Goal: Information Seeking & Learning: Find specific fact

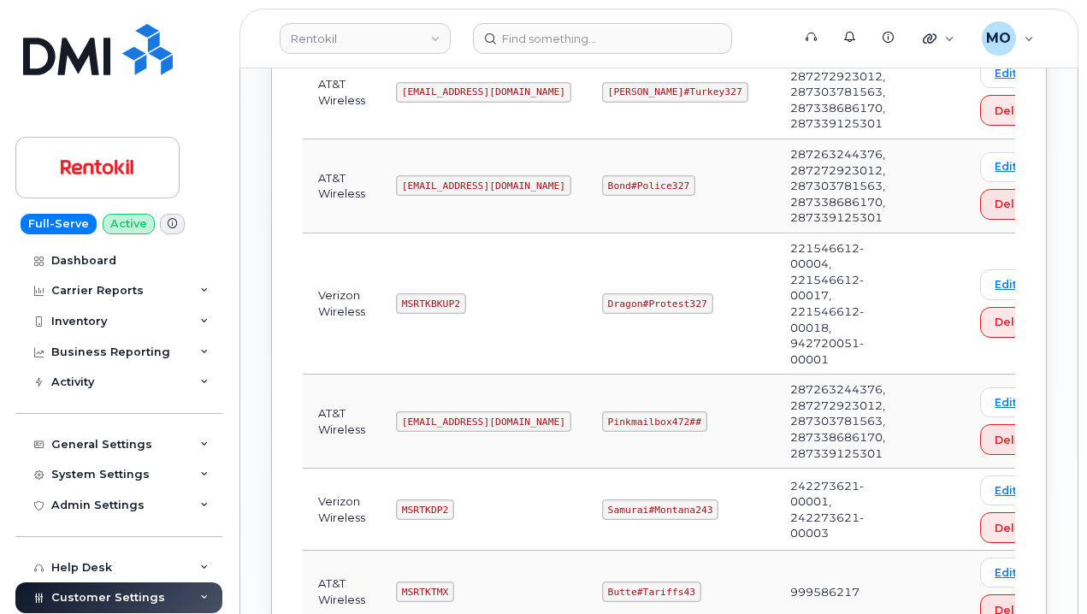
scroll to position [1368, 0]
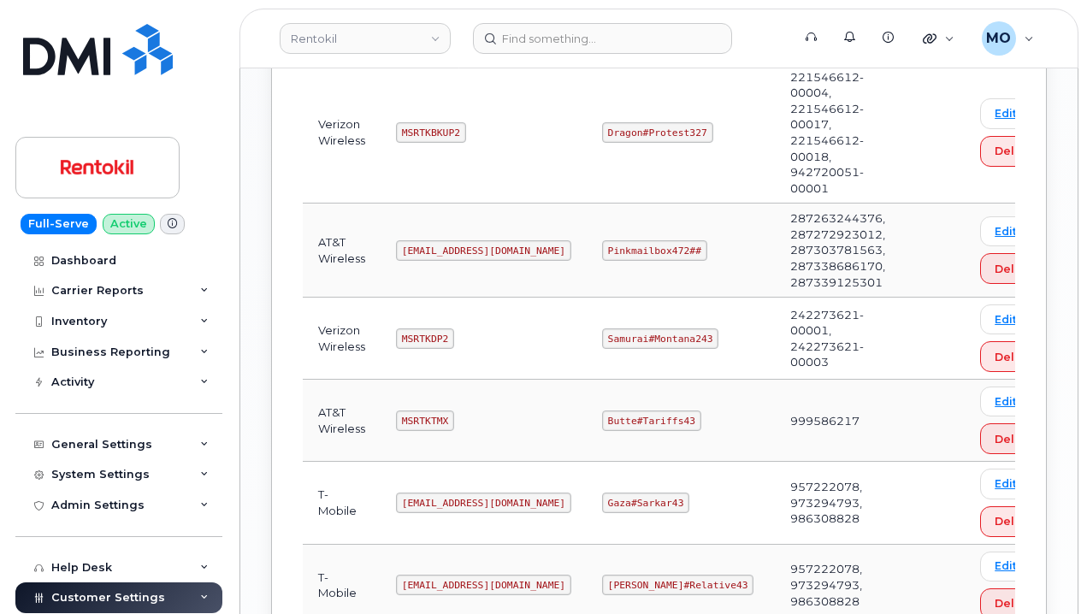
click at [595, 184] on td "Dragon#Protest327" at bounding box center [680, 133] width 188 height 142
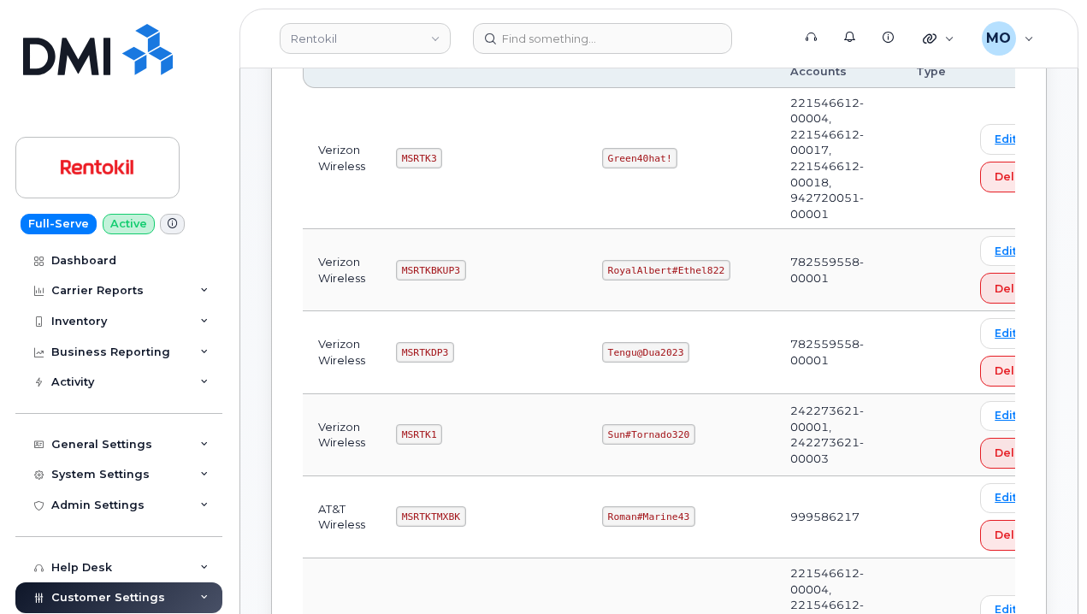
scroll to position [293, 0]
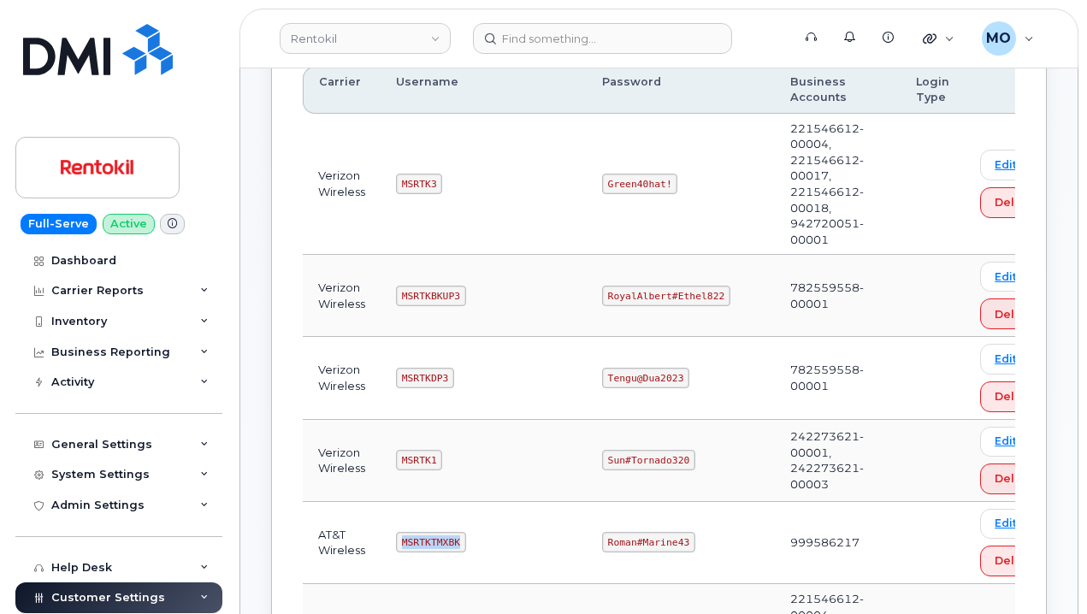
drag, startPoint x: 374, startPoint y: 557, endPoint x: 535, endPoint y: 544, distance: 162.1
click at [535, 544] on tr "AT&T Wireless MSRTKTMXBK Roman#Marine43 999586217 Edit Delete" at bounding box center [683, 543] width 761 height 82
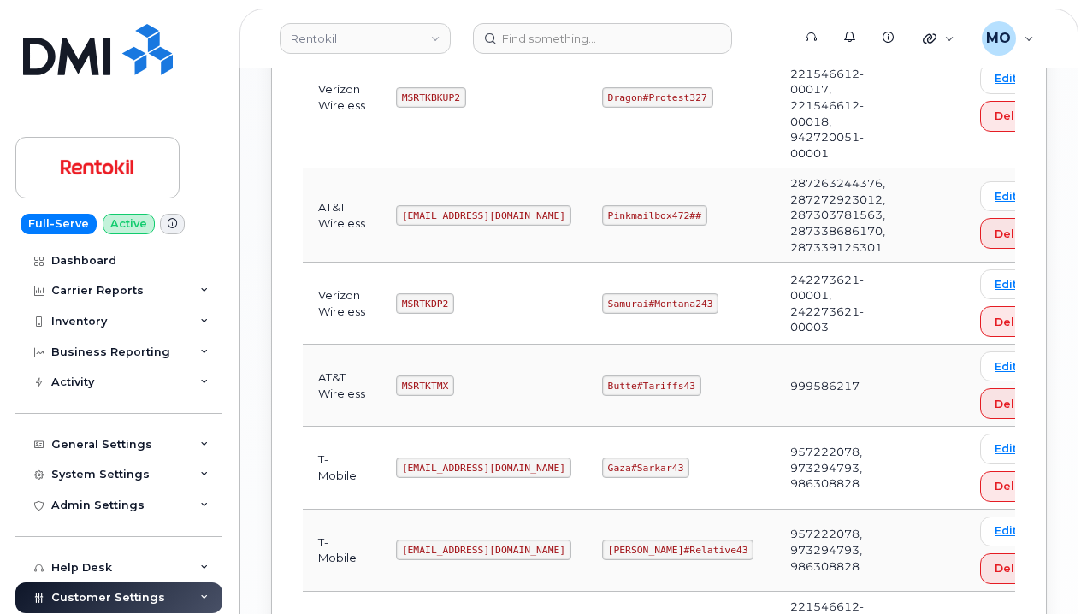
scroll to position [1405, 0]
drag, startPoint x: 571, startPoint y: 382, endPoint x: 697, endPoint y: 406, distance: 127.9
click at [697, 406] on tr "AT&T Wireless MSRTKTMX Butte#Tariffs43 999586217 Edit Delete" at bounding box center [683, 384] width 761 height 82
copy tr "Butte#Tariffs43"
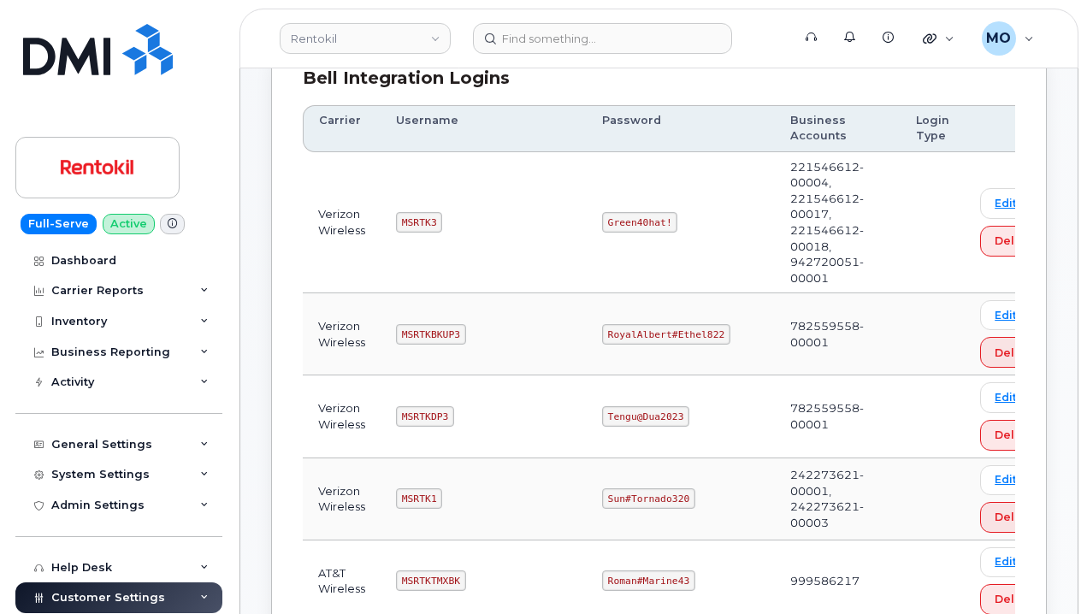
scroll to position [293, 0]
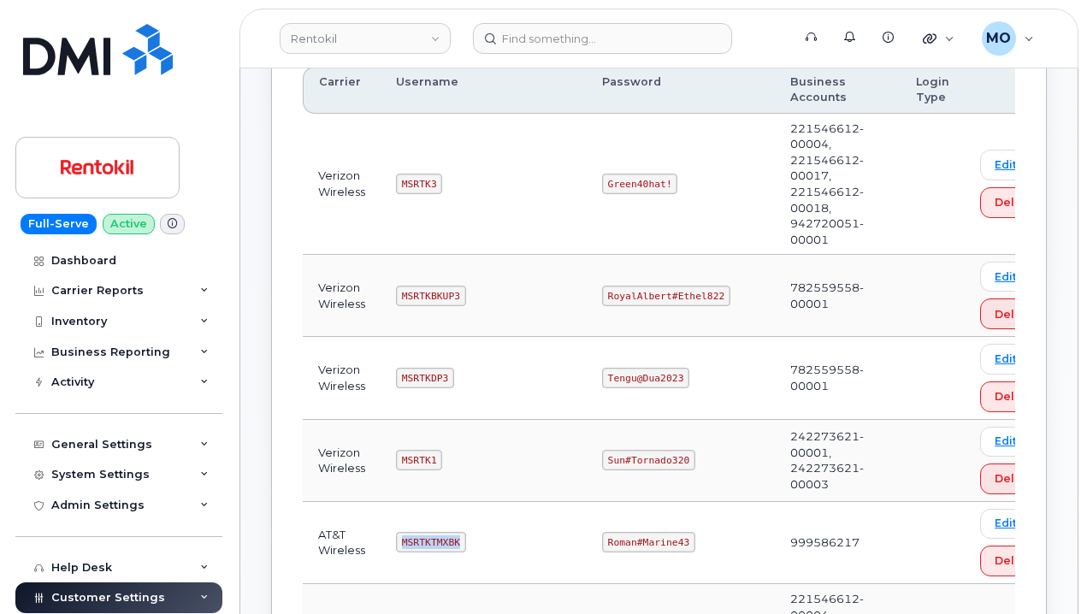
drag, startPoint x: 383, startPoint y: 531, endPoint x: 549, endPoint y: 541, distance: 166.2
click at [549, 541] on td "MSRTKTMXBK" at bounding box center [483, 543] width 206 height 82
copy code "MSRTKTMXBK"
drag, startPoint x: 555, startPoint y: 539, endPoint x: 753, endPoint y: 545, distance: 198.4
click at [751, 546] on tr "AT&T Wireless MSRTKTMXBK Roman#Marine43 999586217 Edit Delete" at bounding box center [683, 543] width 761 height 82
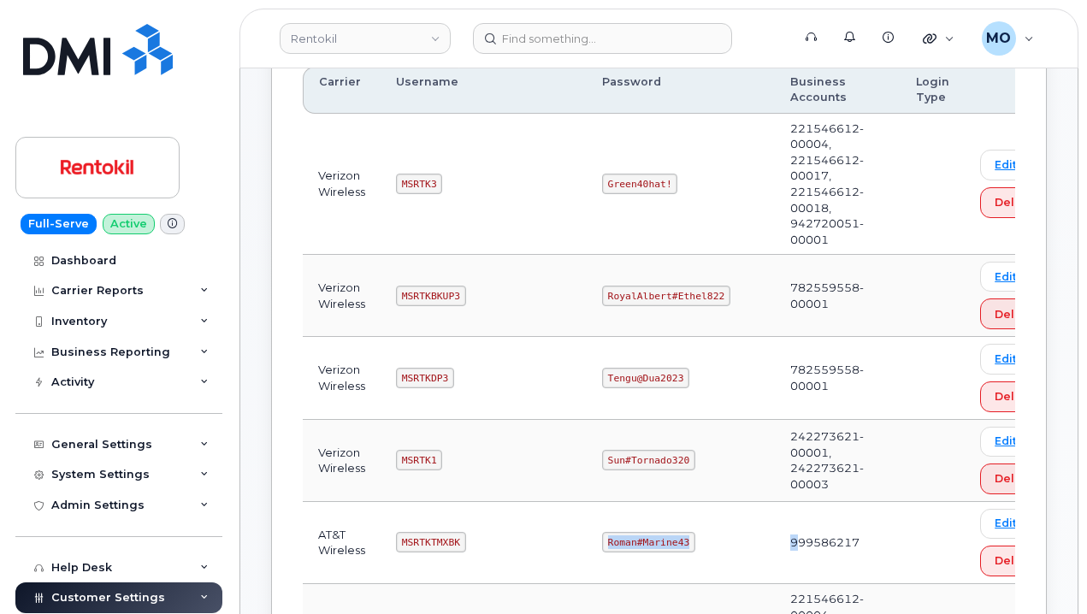
copy tr "Roman#Marine43 9"
drag, startPoint x: 388, startPoint y: 178, endPoint x: 550, endPoint y: 179, distance: 161.6
click at [550, 179] on td "MSRTK3" at bounding box center [483, 185] width 206 height 142
copy code "MSRTK3"
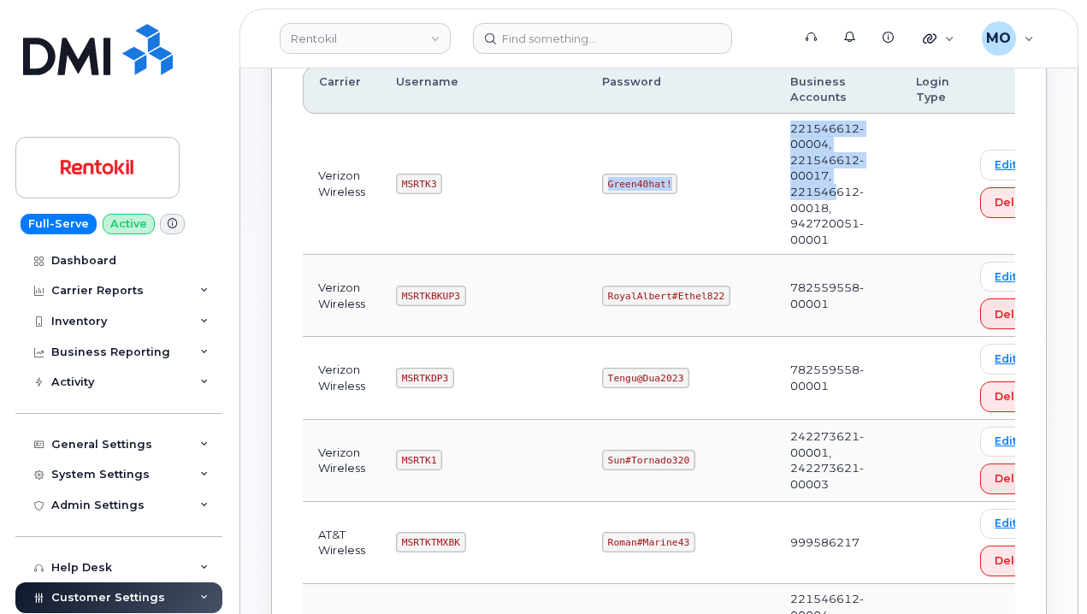
drag, startPoint x: 596, startPoint y: 185, endPoint x: 826, endPoint y: 180, distance: 230.0
click at [825, 186] on tr "Verizon Wireless MSRTK3 Green40hat! 221546612-00004, 221546612-00017, 221546612…" at bounding box center [683, 185] width 761 height 142
drag, startPoint x: 642, startPoint y: 167, endPoint x: 598, endPoint y: 187, distance: 49.0
click at [642, 168] on td "Green40hat!" at bounding box center [680, 185] width 188 height 142
drag, startPoint x: 594, startPoint y: 189, endPoint x: 680, endPoint y: 179, distance: 86.9
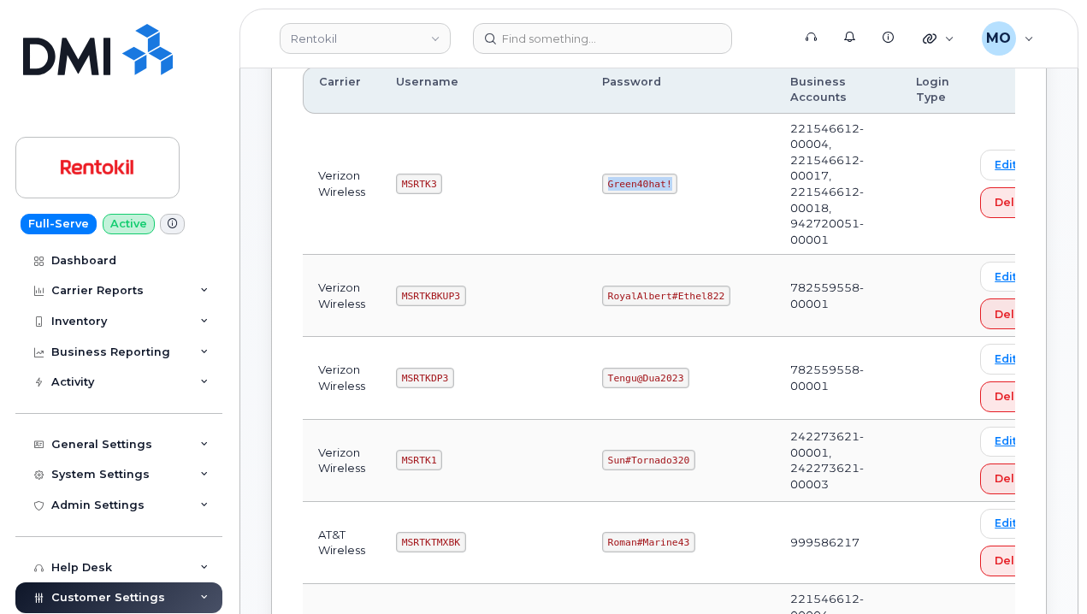
click at [680, 179] on td "Green40hat!" at bounding box center [680, 185] width 188 height 142
copy code "Green40hat!"
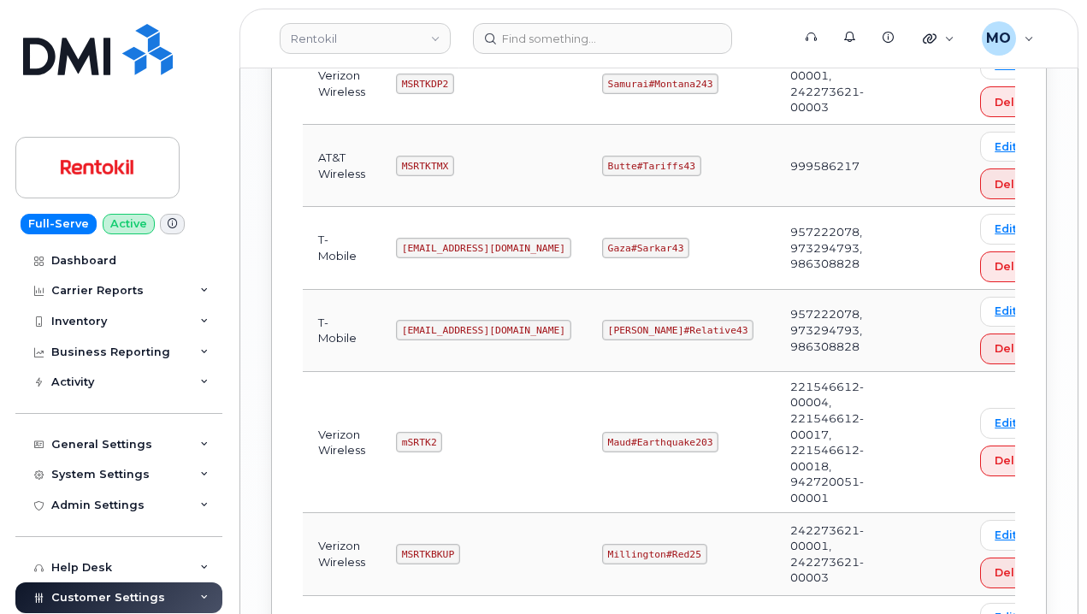
scroll to position [1661, 0]
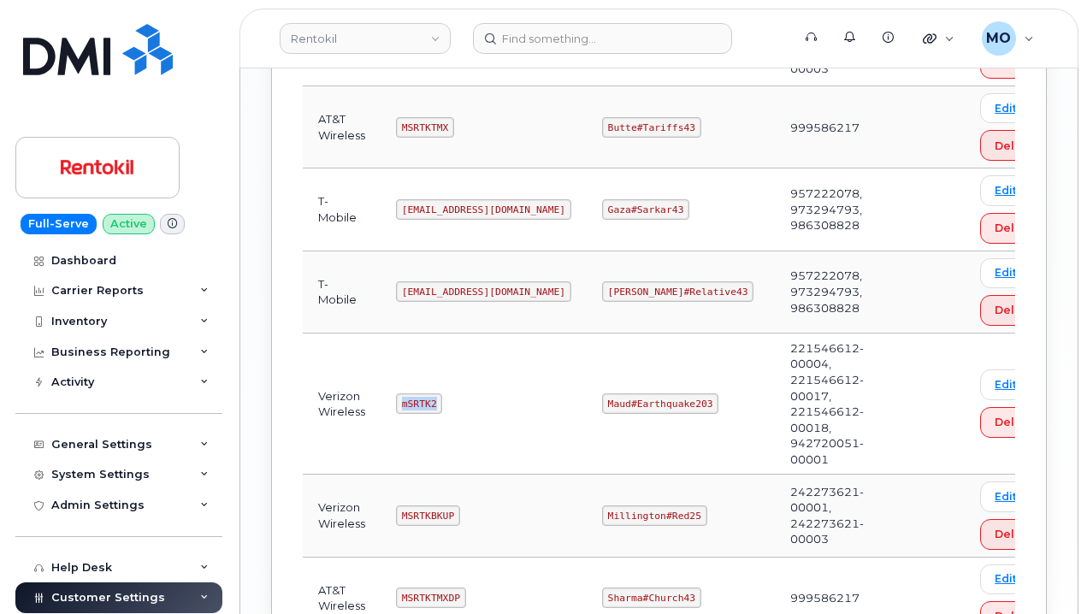
drag, startPoint x: 387, startPoint y: 402, endPoint x: 486, endPoint y: 418, distance: 100.5
click at [486, 418] on td "mSRTK2" at bounding box center [483, 404] width 206 height 142
copy code "mSRTK2"
drag, startPoint x: 596, startPoint y: 399, endPoint x: 727, endPoint y: 398, distance: 130.8
click at [726, 399] on td "Maud#Earthquake203" at bounding box center [680, 404] width 188 height 142
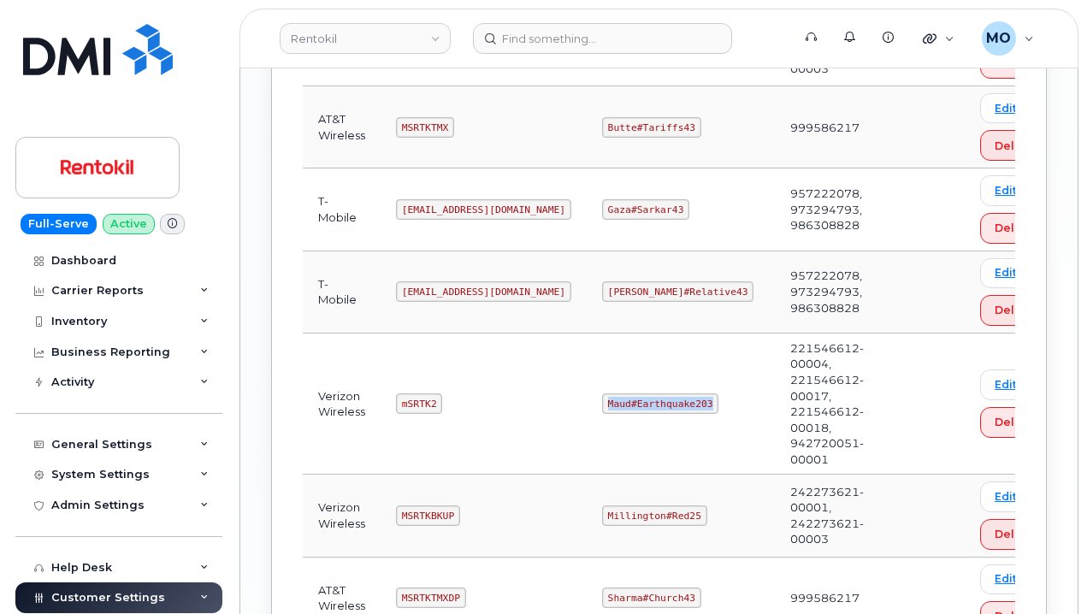
copy code "Maud#Earthquake203"
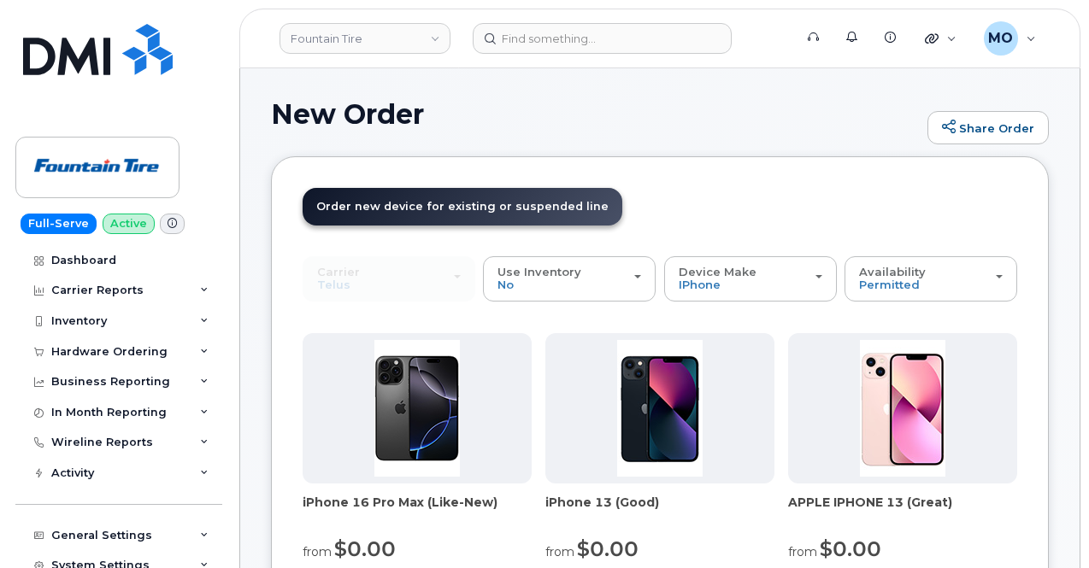
scroll to position [427, 0]
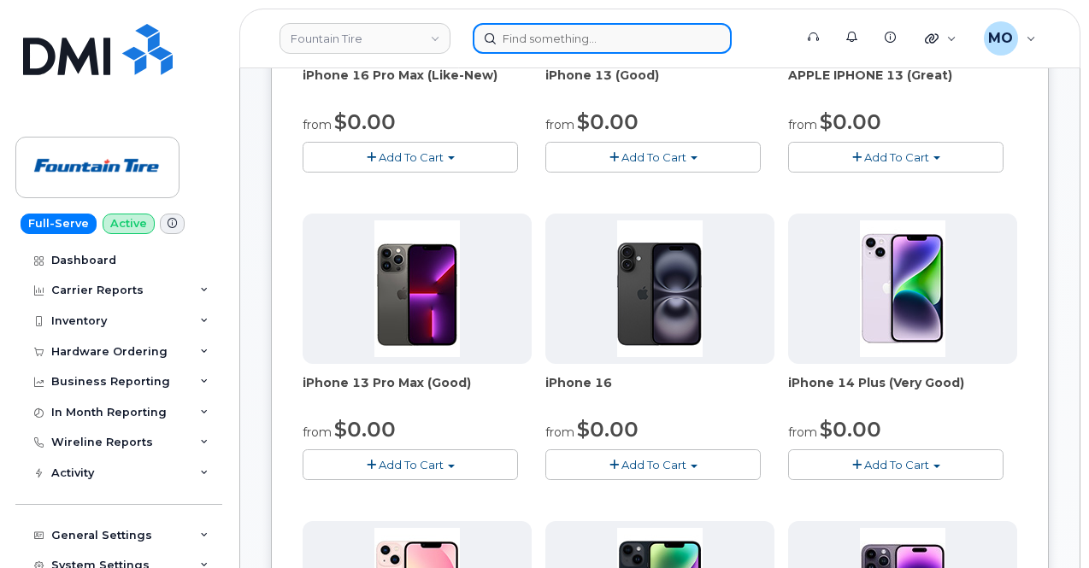
click at [623, 40] on input at bounding box center [602, 38] width 259 height 31
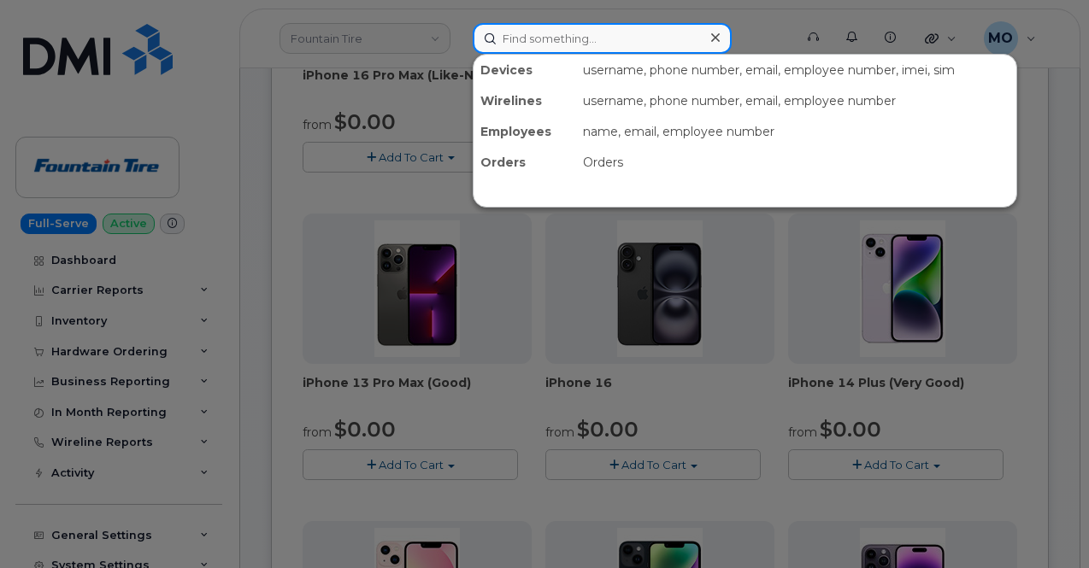
click at [597, 39] on input at bounding box center [602, 38] width 259 height 31
paste input "661) 310-8608"
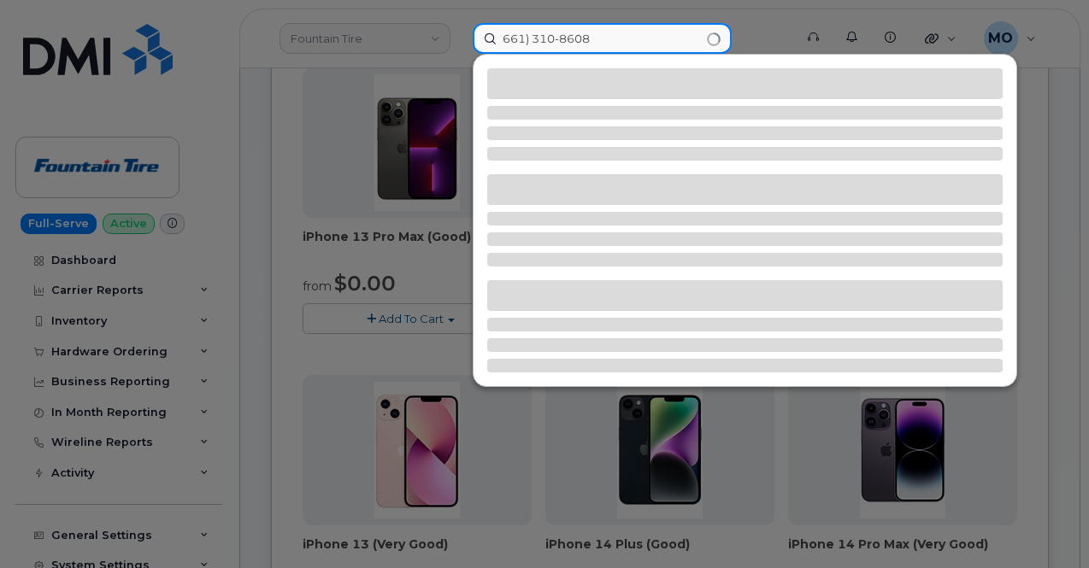
scroll to position [769, 0]
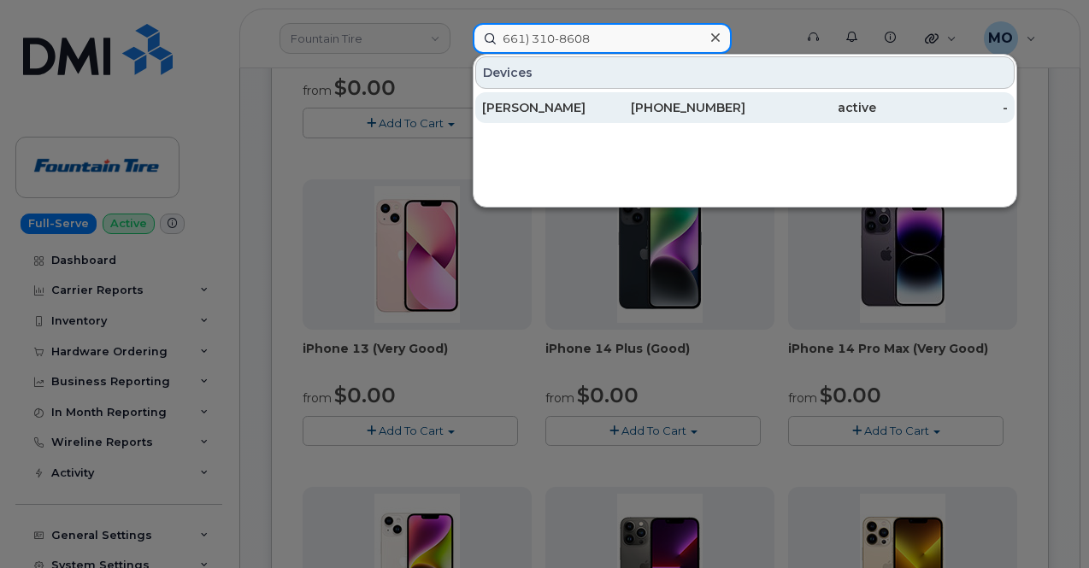
type input "661) 310-8608"
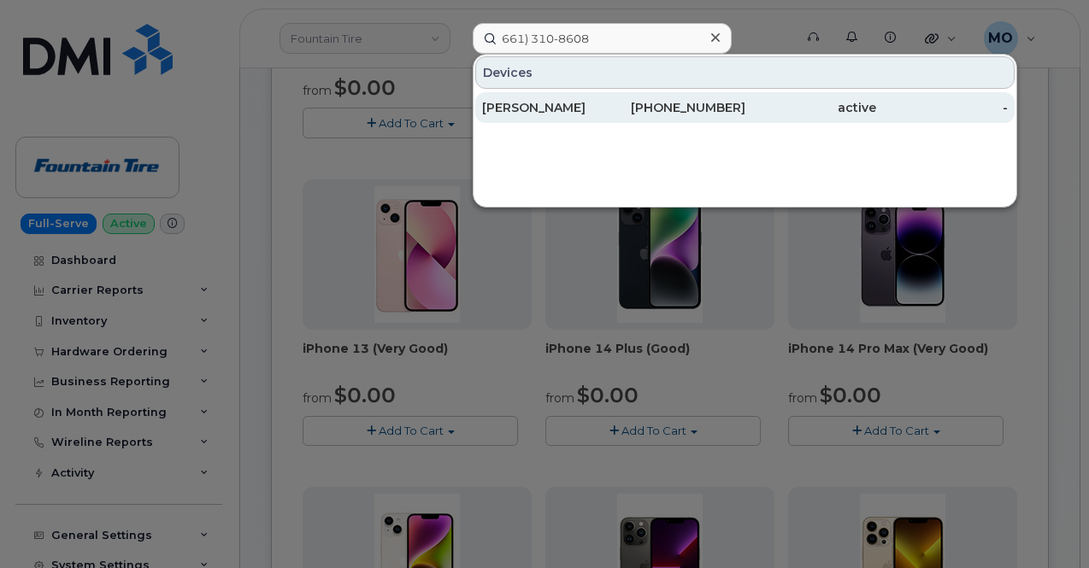
click at [699, 121] on div "661-310-8608" at bounding box center [680, 107] width 132 height 31
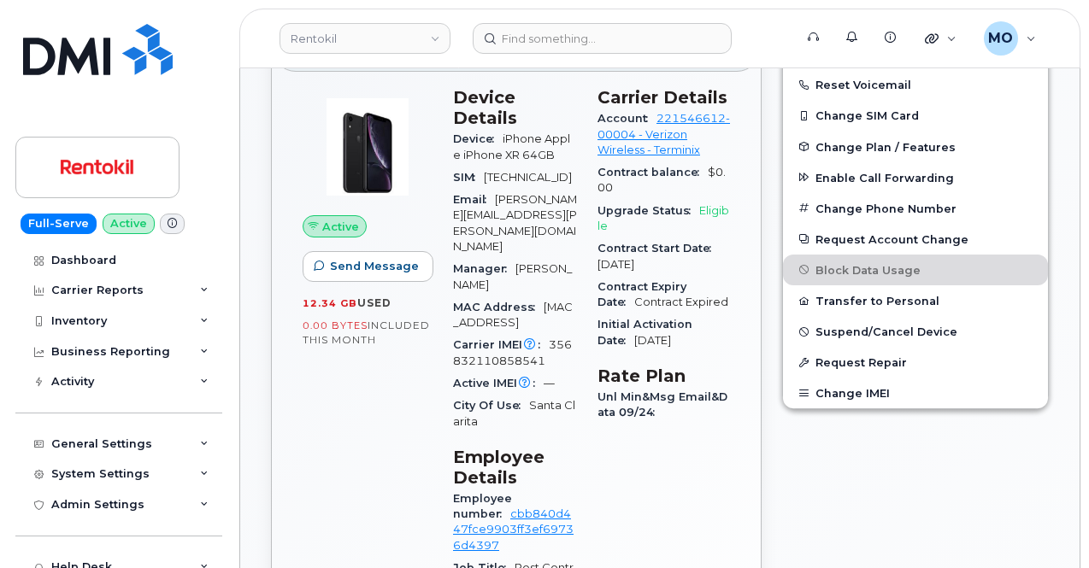
scroll to position [427, 0]
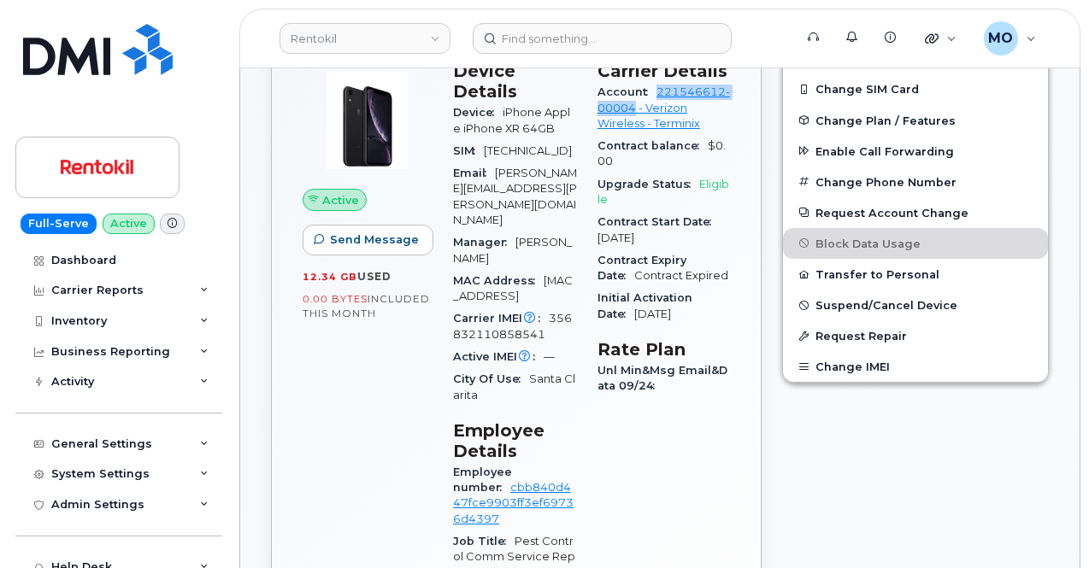
drag, startPoint x: 608, startPoint y: 102, endPoint x: 723, endPoint y: 101, distance: 115.4
click at [723, 101] on div "Account 221546612-00004 - Verizon Wireless - Terminix" at bounding box center [664, 108] width 133 height 54
copy link "221546612-00004"
drag, startPoint x: 550, startPoint y: 274, endPoint x: 577, endPoint y: 296, distance: 35.2
click at [577, 308] on div "Carrier IMEI Carrier IMEI is reported during the last billing cycle or change o…" at bounding box center [515, 327] width 124 height 38
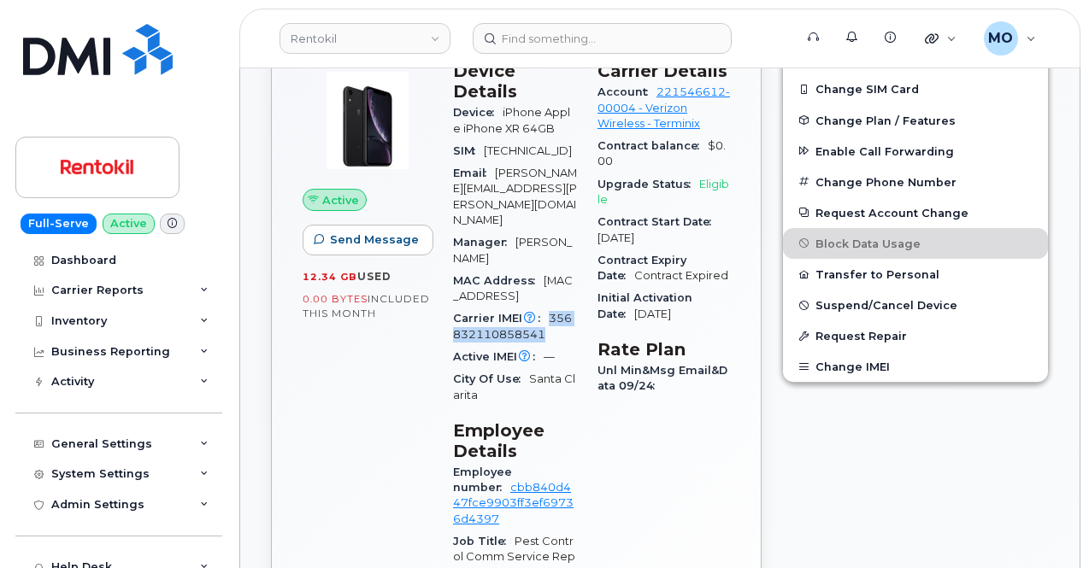
copy span "356832110858541"
drag, startPoint x: 522, startPoint y: 149, endPoint x: 484, endPoint y: 133, distance: 41.4
click at [484, 140] on div "SIM 89148000006727735415" at bounding box center [515, 151] width 124 height 22
copy span "89148000006727735415"
